Goal: Navigation & Orientation: Find specific page/section

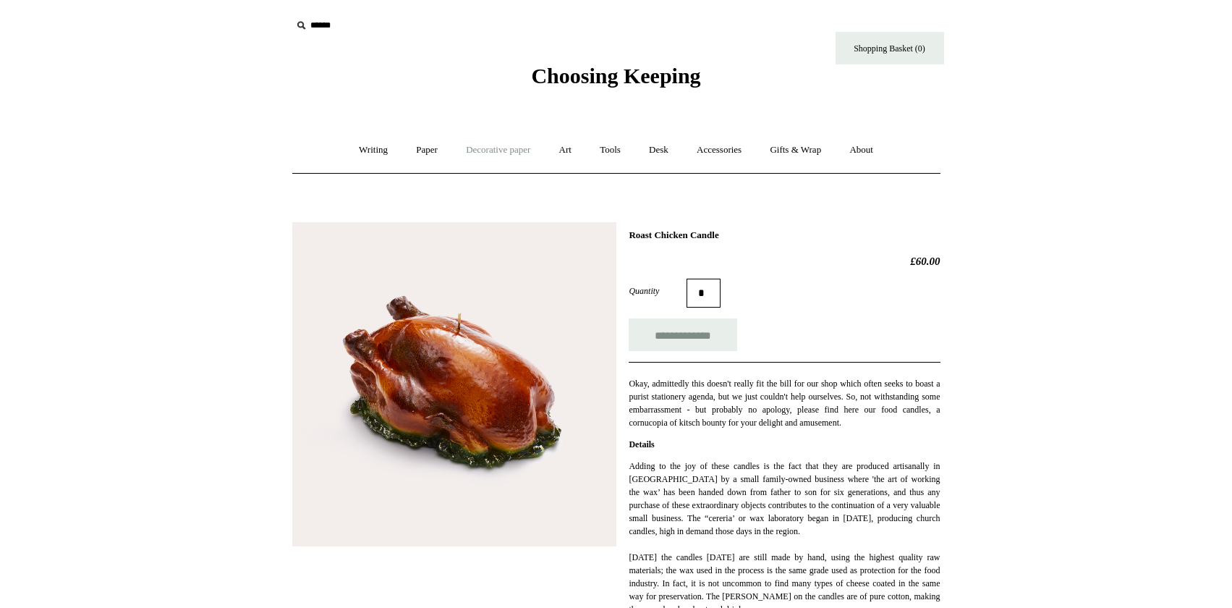
click at [500, 148] on link "Decorative paper +" at bounding box center [498, 150] width 90 height 38
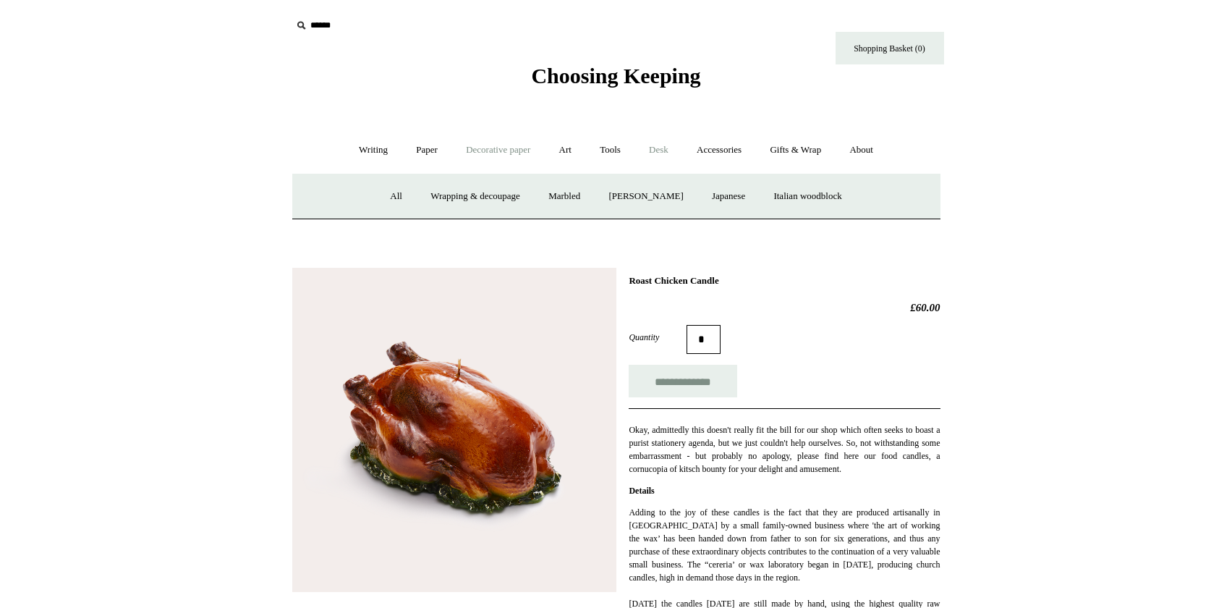
click at [668, 151] on link "Desk +" at bounding box center [659, 150] width 46 height 38
click at [545, 201] on link "Boxes & archiving" at bounding box center [501, 196] width 97 height 38
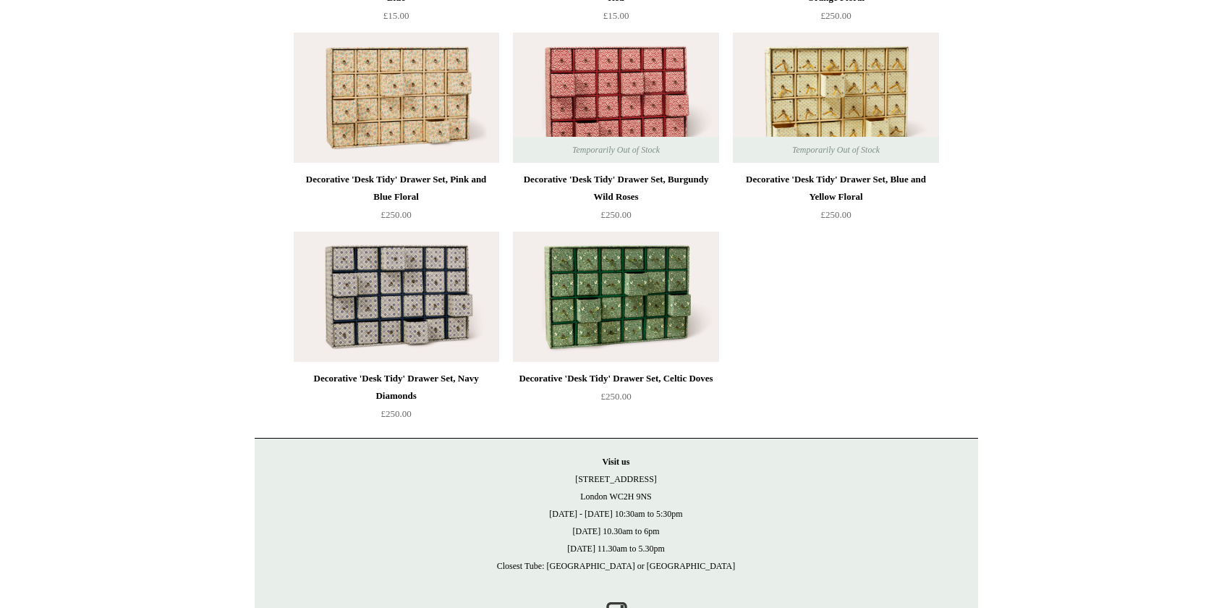
scroll to position [1953, 0]
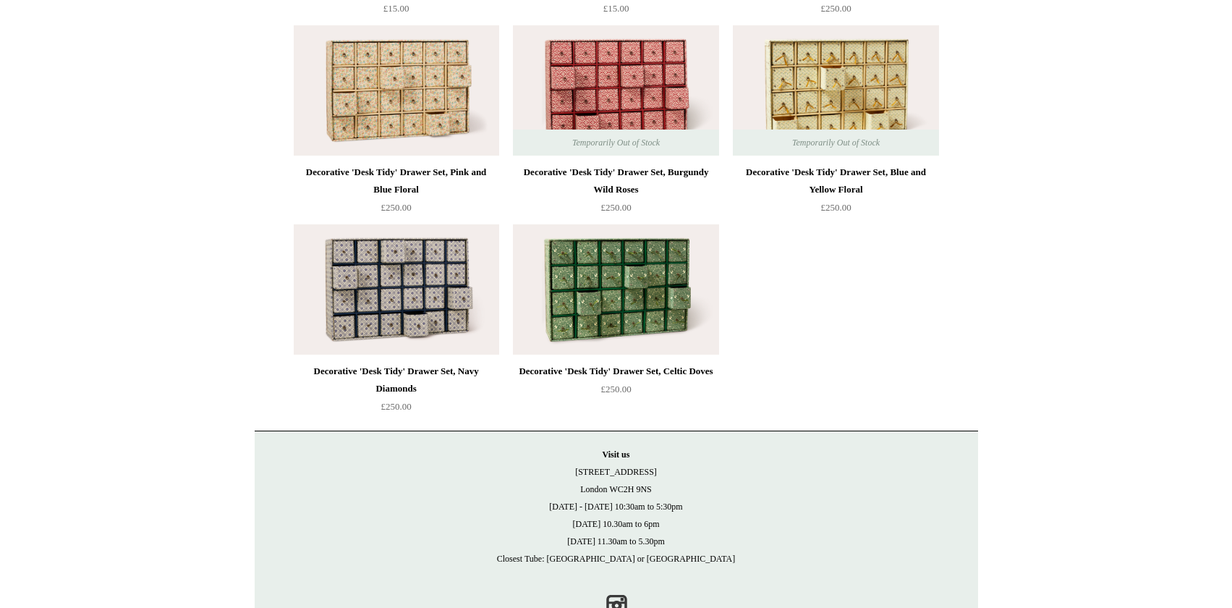
click at [584, 282] on img at bounding box center [615, 289] width 205 height 130
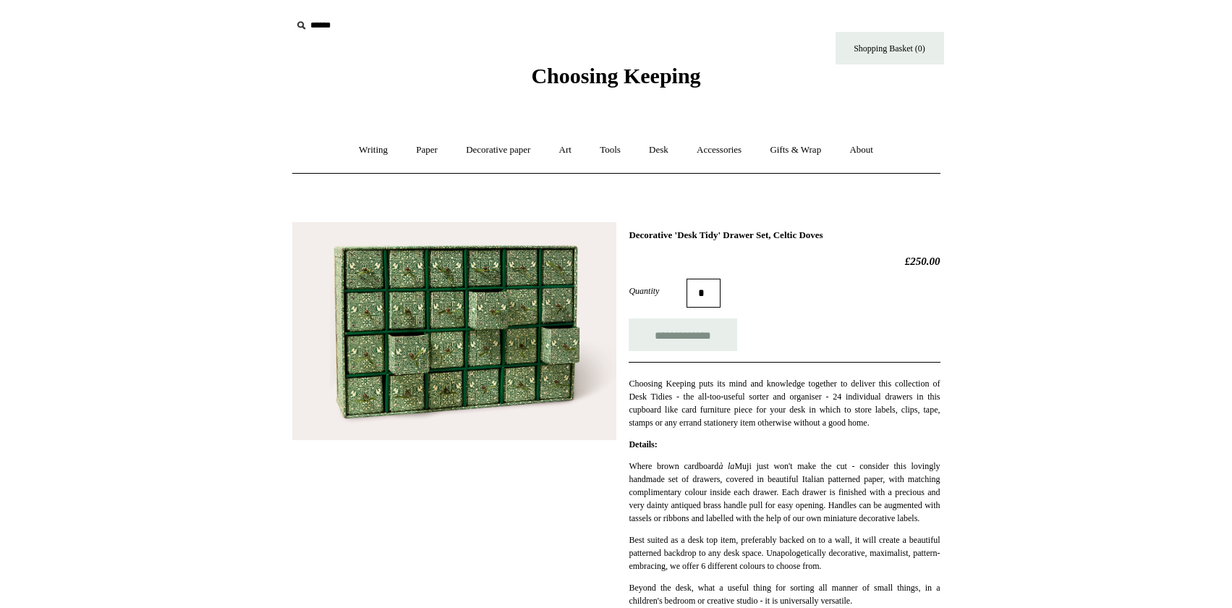
click at [456, 330] on img at bounding box center [454, 331] width 324 height 218
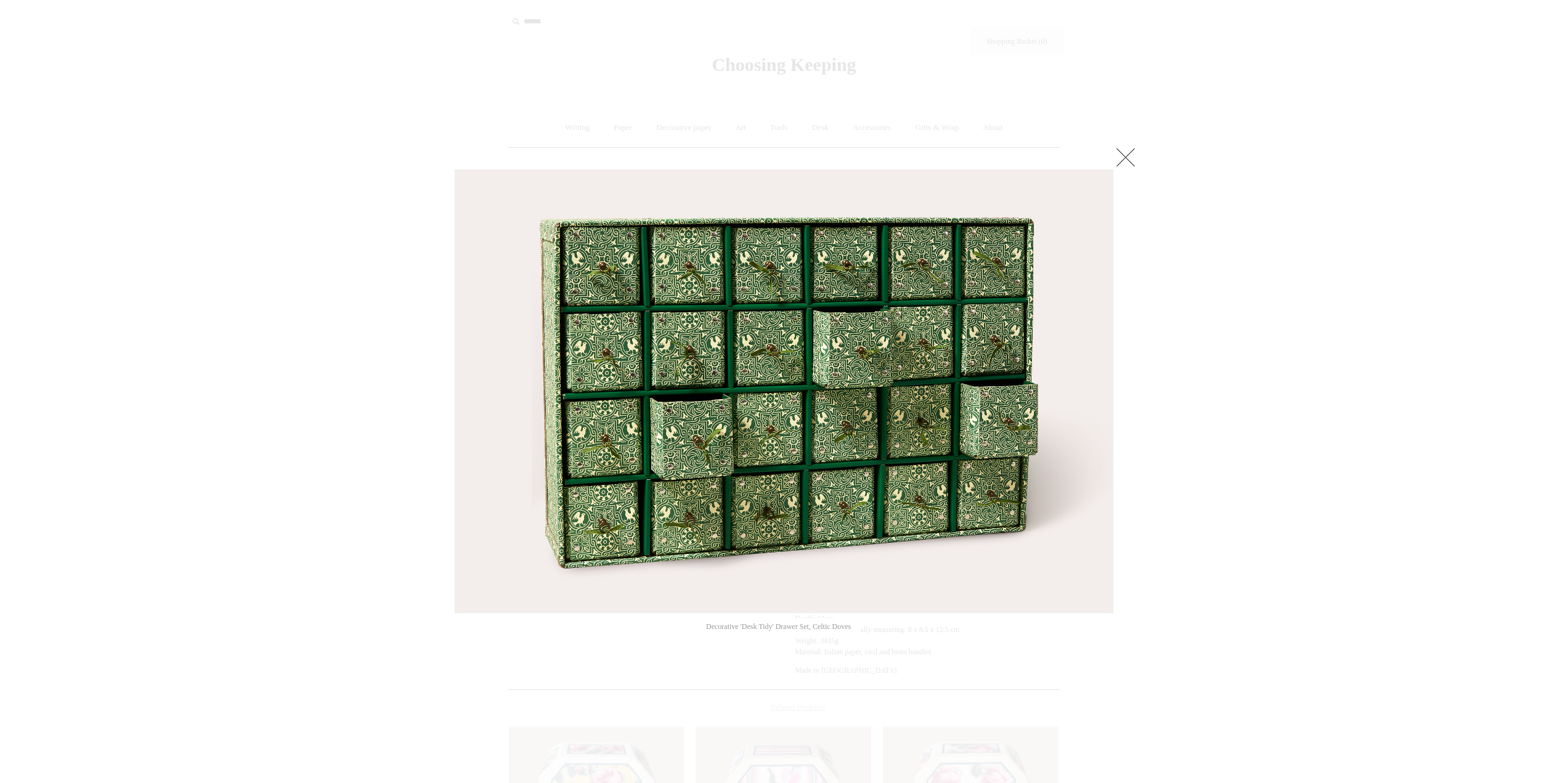
click at [1048, 154] on link at bounding box center [1125, 157] width 25 height 25
